Goal: Information Seeking & Learning: Learn about a topic

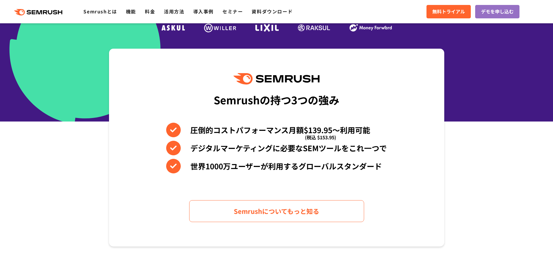
scroll to position [204, 0]
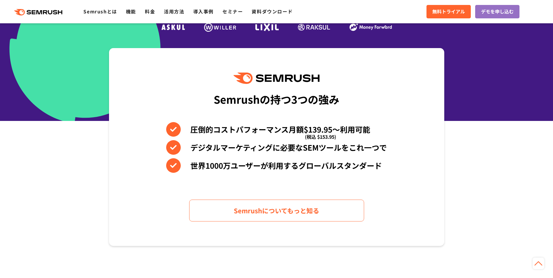
click at [513, 201] on section "Semrushの持つ3つの強み 圧倒的コストパフォーマンス月額$139.95〜利用可能 (税込 $153.95) デジタルマーケティングに必要なSEMツールを…" at bounding box center [276, 147] width 553 height 198
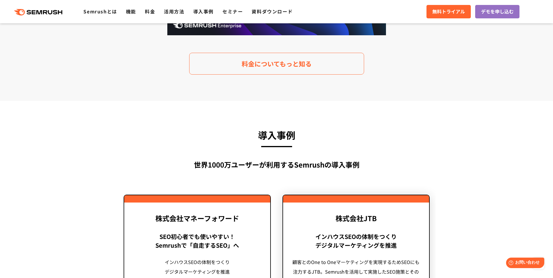
scroll to position [1224, 0]
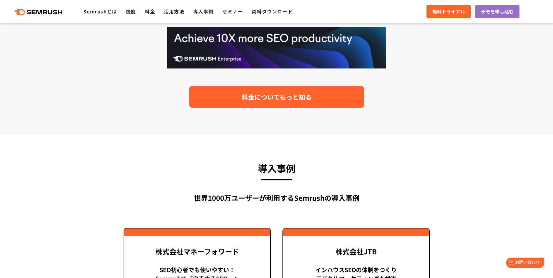
click at [280, 100] on span "料金についてもっと知る" at bounding box center [277, 97] width 70 height 10
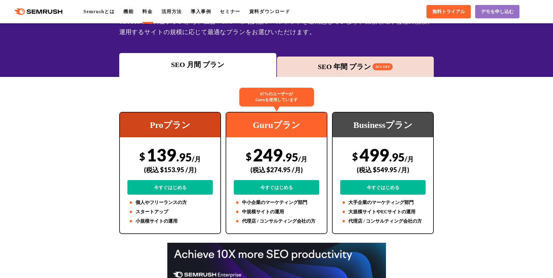
scroll to position [58, 0]
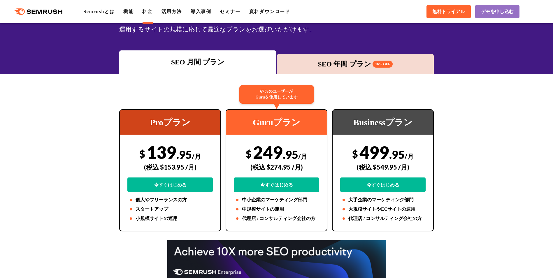
click at [352, 63] on div "SEO 年間 プラン 16% OFF" at bounding box center [355, 64] width 151 height 10
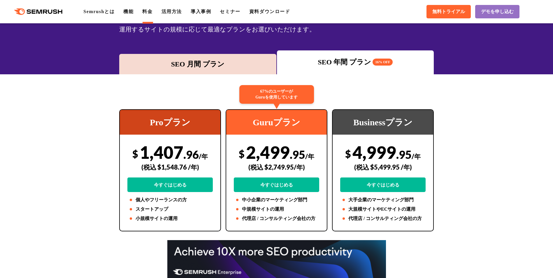
click at [221, 70] on div "SEO 月間 プラン" at bounding box center [197, 64] width 157 height 20
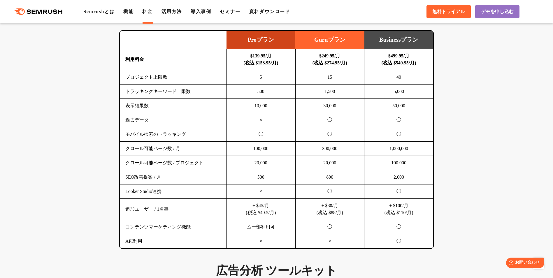
scroll to position [379, 0]
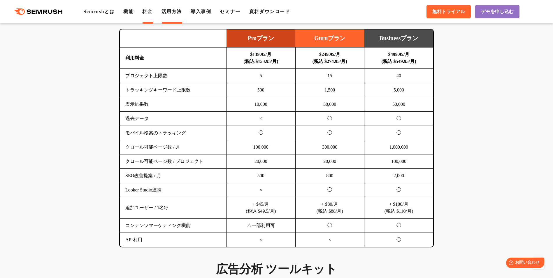
click at [171, 12] on link "活用方法" at bounding box center [171, 11] width 20 height 5
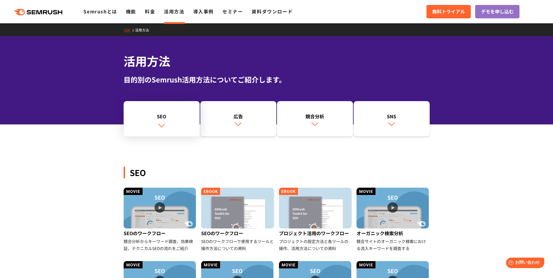
click at [156, 117] on div "SEO" at bounding box center [161, 116] width 70 height 7
click at [206, 11] on link "導入事例" at bounding box center [203, 11] width 20 height 7
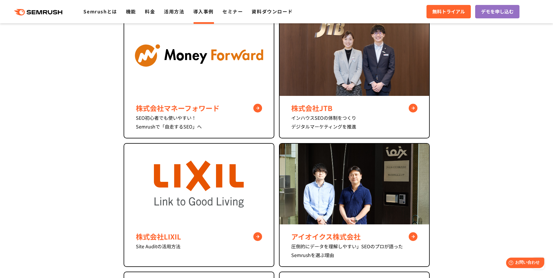
scroll to position [233, 0]
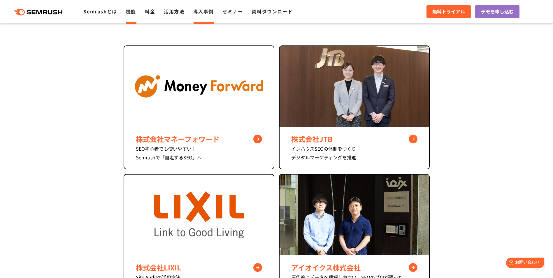
click at [128, 12] on link "機能" at bounding box center [131, 11] width 10 height 7
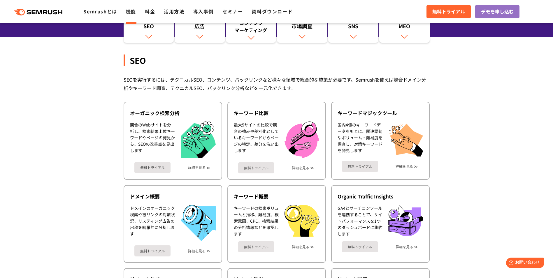
scroll to position [58, 0]
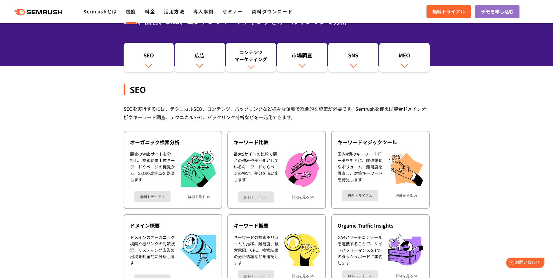
drag, startPoint x: 248, startPoint y: 62, endPoint x: 260, endPoint y: 63, distance: 12.3
click at [248, 62] on div "コンテンツ マーケティング" at bounding box center [251, 56] width 45 height 14
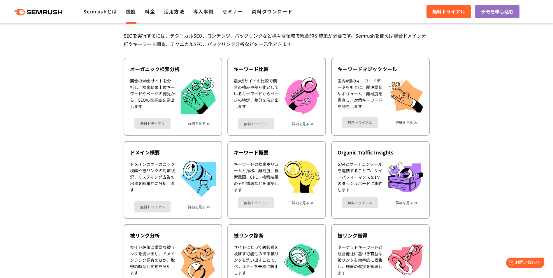
scroll to position [115, 0]
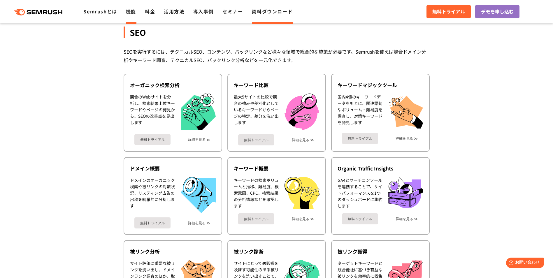
click at [277, 10] on link "資料ダウンロード" at bounding box center [271, 11] width 41 height 7
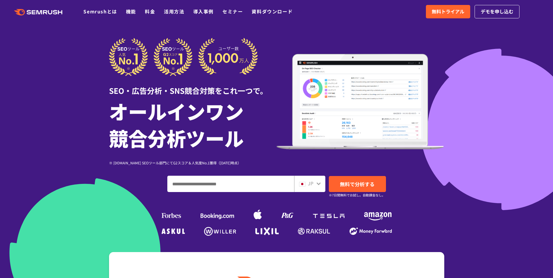
click at [267, 186] on input "ドメイン、キーワードまたはURLを入力してください" at bounding box center [231, 184] width 126 height 16
paste input "**********"
type input "**********"
click at [353, 182] on span "無料で分析する" at bounding box center [357, 183] width 35 height 7
click at [221, 190] on input "ドメイン、キーワードまたはURLを入力してください" at bounding box center [231, 184] width 126 height 16
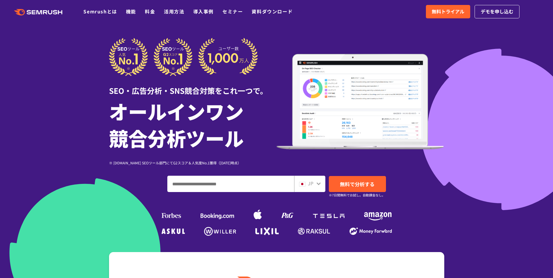
click at [429, 223] on div "SEO・広告分析・SNS競合対策をこれ一つで。 オールインワン 競合分析ツール ※ [DOMAIN_NAME] SEOツール部門にてG2スコア＆人気度No.1…" at bounding box center [276, 138] width 335 height 200
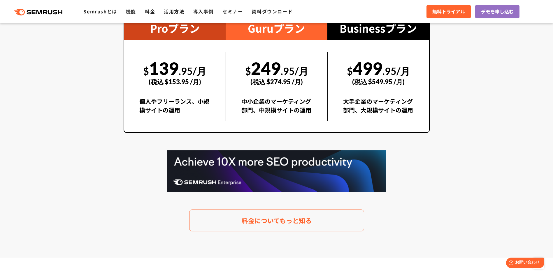
scroll to position [1107, 0]
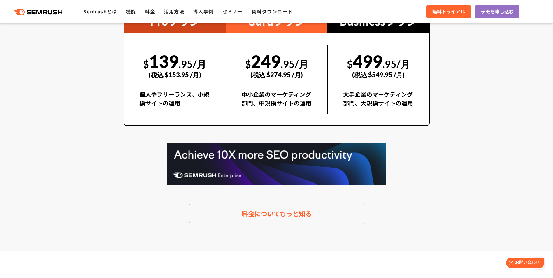
click at [441, 205] on section "料金プラン 月額$139.95(税込 $153.95)〜から利用可能。圧倒的なコストパフォーマンス Proプラン $ 139 .95/月 (税込 $153.9…" at bounding box center [276, 88] width 553 height 326
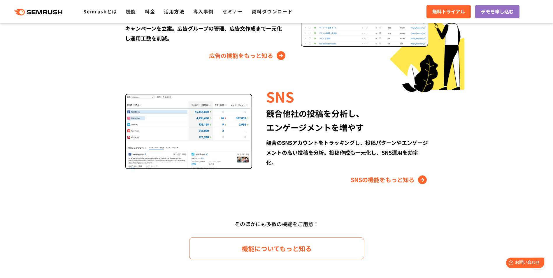
scroll to position [744, 0]
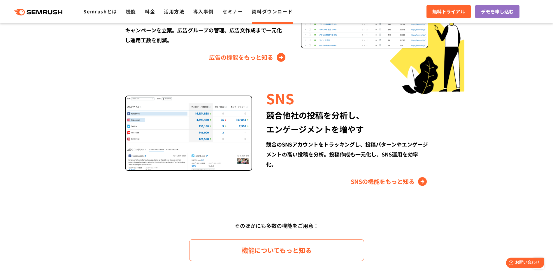
click at [282, 11] on link "資料ダウンロード" at bounding box center [271, 11] width 41 height 7
